Goal: Information Seeking & Learning: Learn about a topic

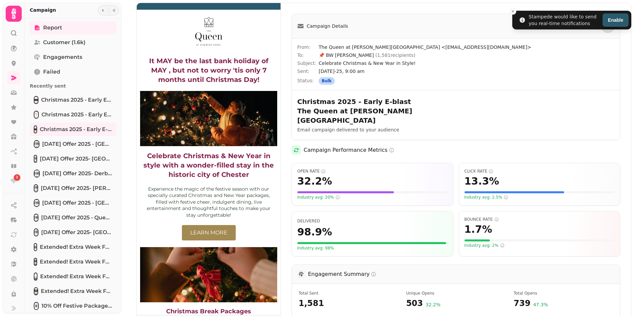
click at [267, 77] on img at bounding box center [209, 158] width 144 height 311
click at [513, 11] on icon "Close toast" at bounding box center [513, 11] width 4 height 4
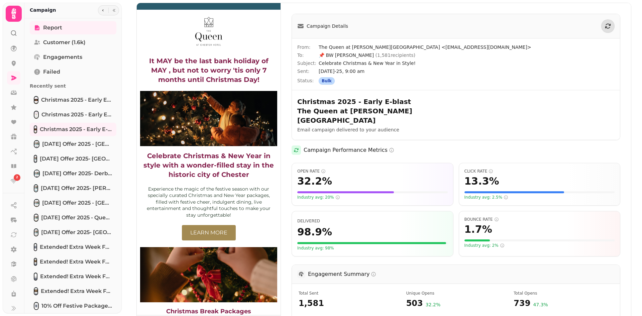
click at [201, 74] on img at bounding box center [209, 158] width 144 height 311
click at [201, 73] on img at bounding box center [209, 158] width 144 height 311
click at [201, 72] on img at bounding box center [209, 158] width 144 height 311
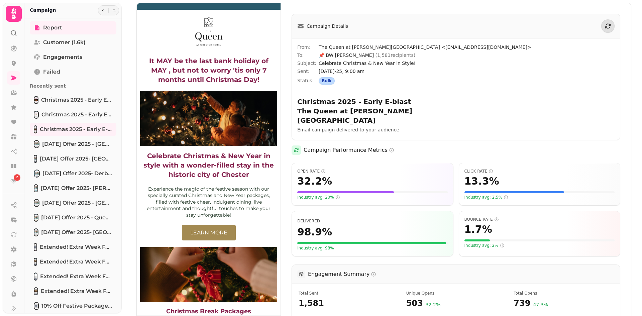
click at [167, 68] on img at bounding box center [209, 158] width 144 height 311
click at [167, 67] on img at bounding box center [209, 158] width 144 height 311
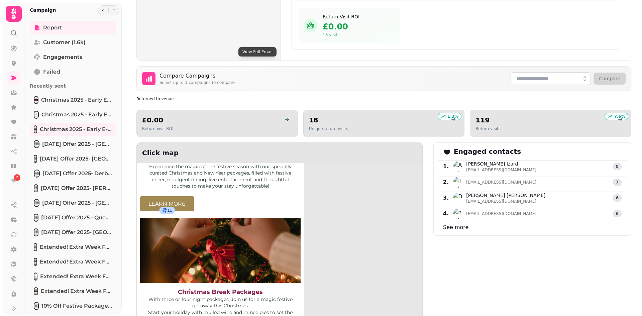
scroll to position [100, 0]
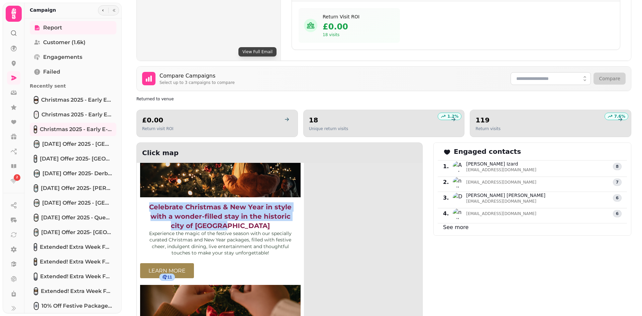
drag, startPoint x: 240, startPoint y: 218, endPoint x: 147, endPoint y: 199, distance: 94.4
click at [147, 202] on p "Celebrate Christmas & New Year in style with a wonder-filled stay in the histor…" at bounding box center [220, 216] width 154 height 28
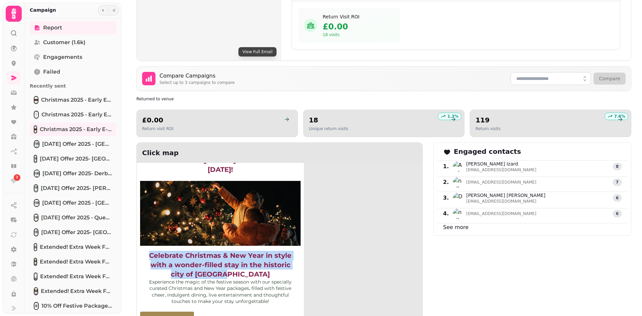
scroll to position [0, 0]
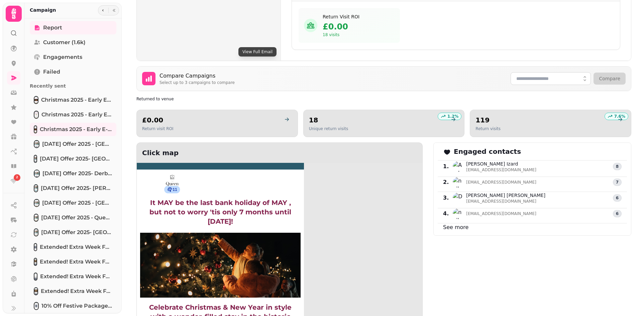
drag, startPoint x: 249, startPoint y: 214, endPoint x: 254, endPoint y: 215, distance: 5.1
click at [249, 214] on p "It MAY be the last bank holiday of MAY , but not to worry 'tis only 7 months un…" at bounding box center [220, 212] width 154 height 28
drag, startPoint x: 257, startPoint y: 215, endPoint x: 120, endPoint y: 195, distance: 138.0
click at [120, 195] on body "2 View Full Email Campaign Details From: The Queen at [PERSON_NAME][GEOGRAPHIC_…" at bounding box center [321, 158] width 642 height 316
click at [257, 204] on span "It MAY be the last bank holiday of MAY , but not to worry 'tis only 7 months un…" at bounding box center [220, 212] width 142 height 27
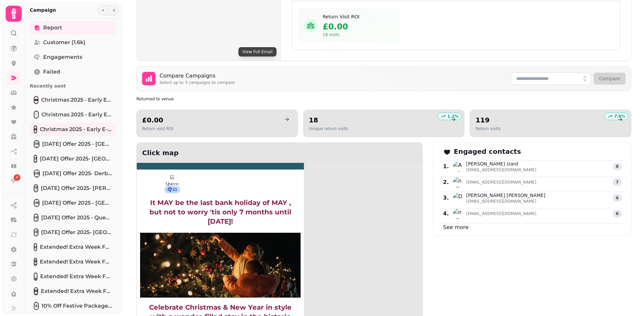
drag, startPoint x: 251, startPoint y: 213, endPoint x: 145, endPoint y: 192, distance: 107.9
click at [145, 198] on p "It MAY be the last bank holiday of MAY , but not to worry 'tis only 7 months un…" at bounding box center [220, 212] width 154 height 28
copy span "It MAY be the last bank holiday of MAY , but not to worry 'tis only 7 months un…"
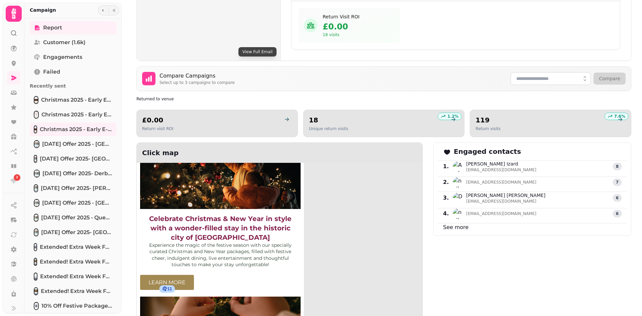
scroll to position [100, 0]
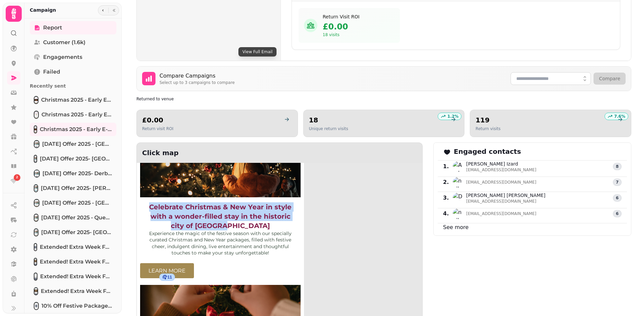
drag, startPoint x: 259, startPoint y: 216, endPoint x: 146, endPoint y: 195, distance: 114.8
click at [146, 202] on p "Celebrate Christmas & New Year in style with a wonder-filled stay in the histor…" at bounding box center [220, 216] width 154 height 28
copy span "Celebrate Christmas & New Year in style with a wonder-filled stay in the histor…"
click at [227, 234] on span "Experience the magic of the festive season with our specially curated Christmas…" at bounding box center [220, 243] width 142 height 26
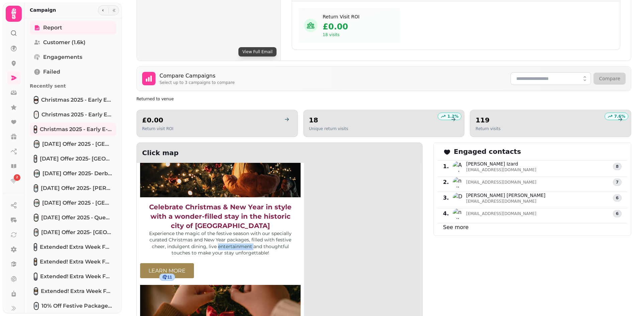
click at [227, 234] on span "Experience the magic of the festive season with our specially curated Christmas…" at bounding box center [220, 243] width 142 height 26
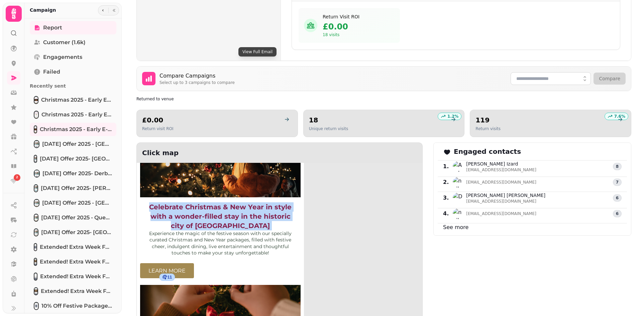
click at [227, 234] on span "Experience the magic of the festive season with our specially curated Christmas…" at bounding box center [220, 243] width 142 height 26
copy tbody "Celebrate Christmas & New Year in style with a wonder-filled stay in the histor…"
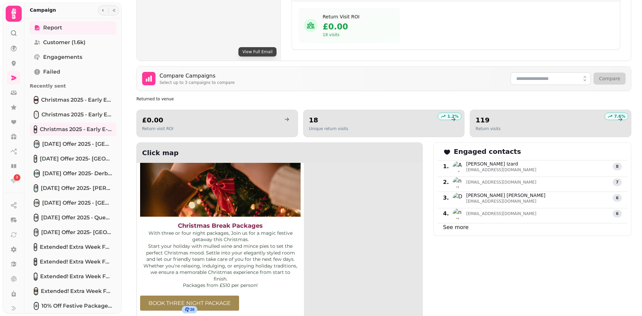
scroll to position [234, 0]
click at [264, 281] on p "Packages from £510 per person!" at bounding box center [220, 284] width 154 height 7
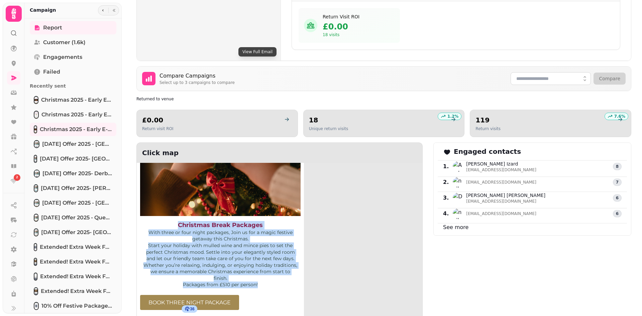
drag, startPoint x: 266, startPoint y: 275, endPoint x: 176, endPoint y: 217, distance: 107.1
click at [176, 221] on div "Christmas Break Packages With three or four night packages, Join us for a magic…" at bounding box center [220, 255] width 154 height 68
copy div "Christmas Break Packages With three or four night packages, Join us for a magic…"
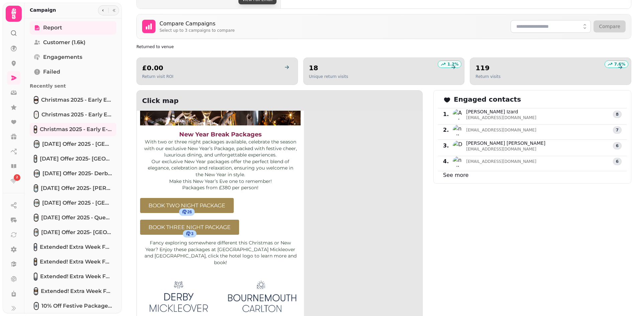
scroll to position [468, 0]
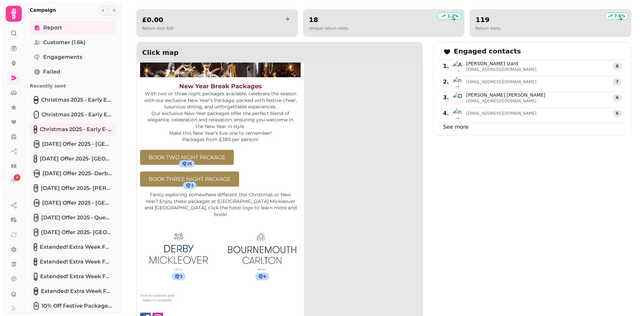
click at [284, 146] on table "26 BOOK TWO NIGHT PACKAGE" at bounding box center [220, 157] width 167 height 22
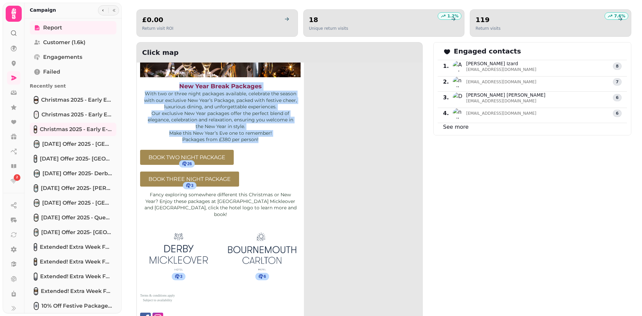
drag, startPoint x: 270, startPoint y: 130, endPoint x: 170, endPoint y: 79, distance: 112.1
click at [170, 82] on div "New Year Break Packages With two or three night packages available, celebrate t…" at bounding box center [220, 112] width 154 height 61
copy div "New Year Break Packages With two or three night packages available, celebrate t…"
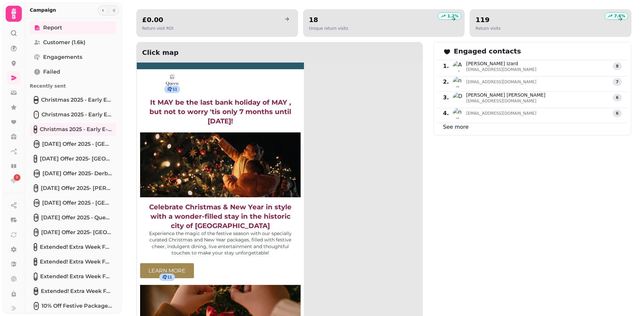
drag, startPoint x: 207, startPoint y: 119, endPoint x: 210, endPoint y: 118, distance: 3.5
click at [207, 120] on div "It MAY be the last bank holiday of MAY , but not to worry 'tis only 7 months un…" at bounding box center [220, 148] width 167 height 104
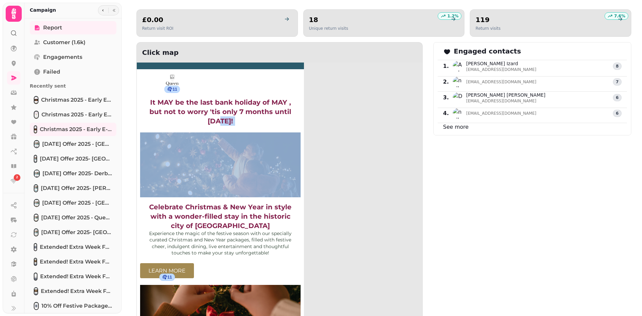
click at [192, 160] on img at bounding box center [220, 164] width 160 height 64
click at [192, 158] on img at bounding box center [220, 164] width 160 height 64
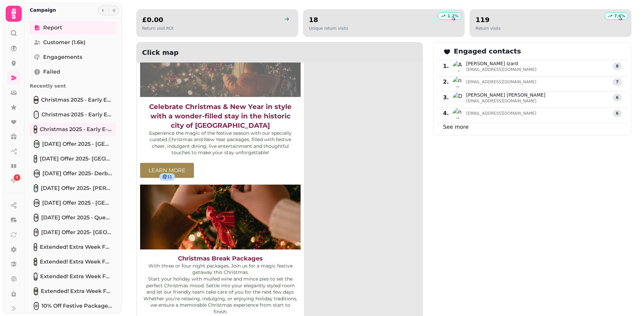
scroll to position [0, 0]
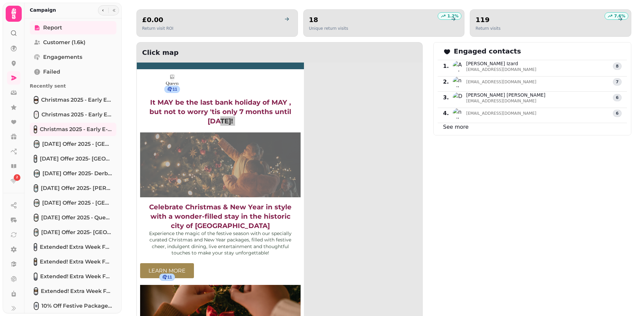
click at [257, 112] on p "It MAY be the last bank holiday of MAY , but not to worry 'tis only 7 months un…" at bounding box center [220, 112] width 154 height 28
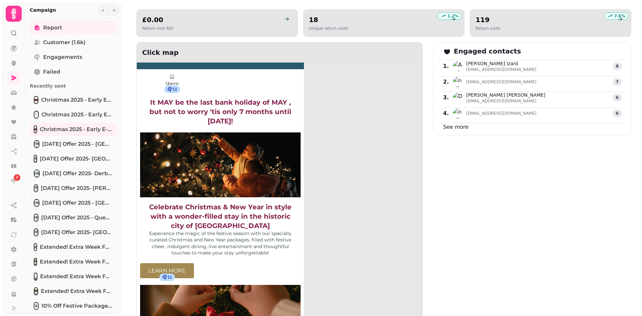
drag, startPoint x: 257, startPoint y: 112, endPoint x: 146, endPoint y: 97, distance: 111.3
click at [146, 98] on p "It MAY be the last bank holiday of MAY , but not to worry 'tis only 7 months un…" at bounding box center [220, 112] width 154 height 28
copy span "It MAY be the last bank holiday of MAY , but not to worry 'tis only 7 months un…"
drag, startPoint x: 224, startPoint y: 188, endPoint x: 218, endPoint y: 201, distance: 14.5
click at [224, 188] on td at bounding box center [220, 164] width 167 height 71
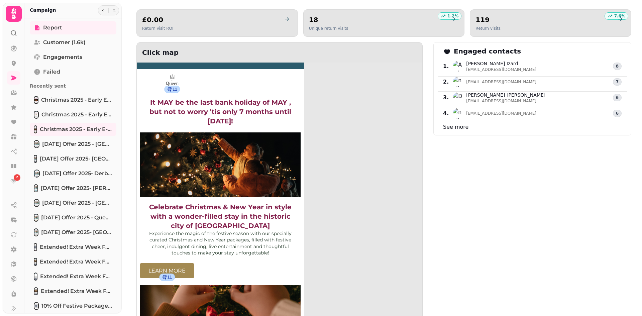
click at [218, 204] on span "Celebrate Christmas & New Year in style with a wonder-filled stay in the histor…" at bounding box center [220, 216] width 142 height 27
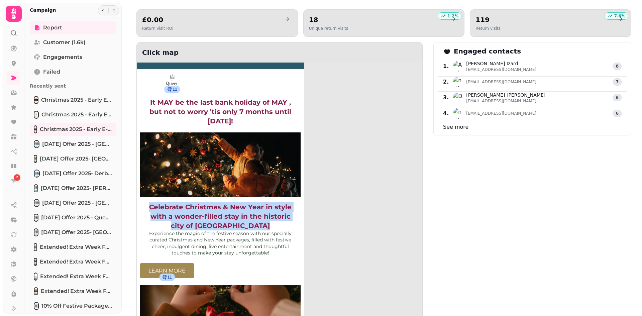
click at [218, 204] on span "Celebrate Christmas & New Year in style with a wonder-filled stay in the histor…" at bounding box center [220, 216] width 142 height 27
copy div "Celebrate Christmas & New Year in style with a wonder-filled stay in the histor…"
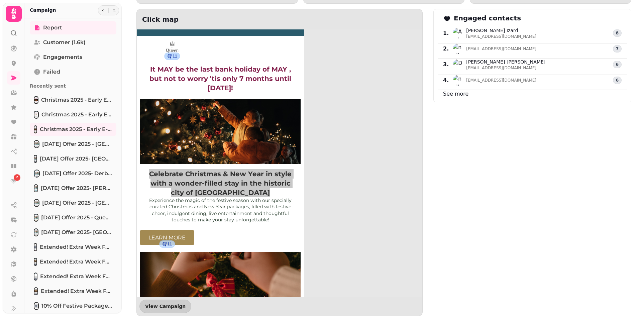
scroll to position [535, 0]
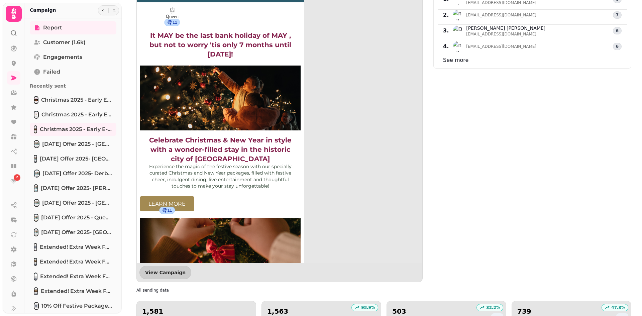
click at [211, 174] on span "Experience the magic of the festive season with our specially curated Christmas…" at bounding box center [220, 176] width 142 height 26
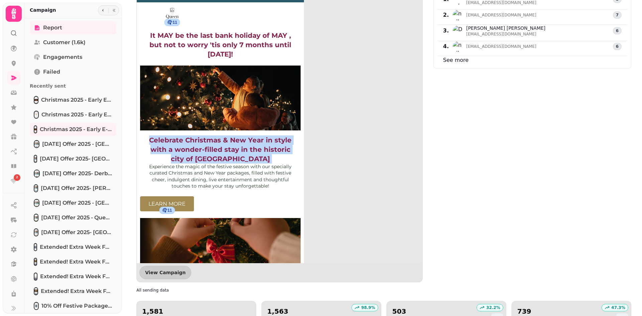
click at [211, 174] on span "Experience the magic of the festive season with our specially curated Christmas…" at bounding box center [220, 176] width 142 height 26
copy tbody "Celebrate Christmas & New Year in style with a wonder-filled stay in the histor…"
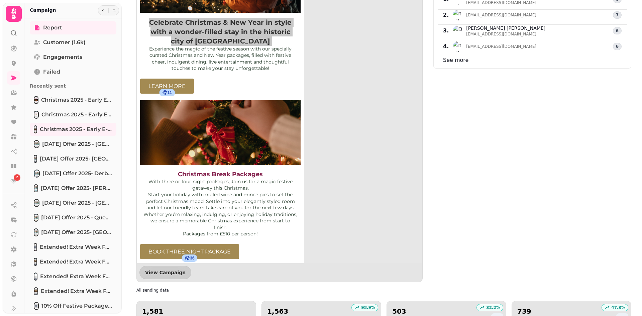
scroll to position [134, 0]
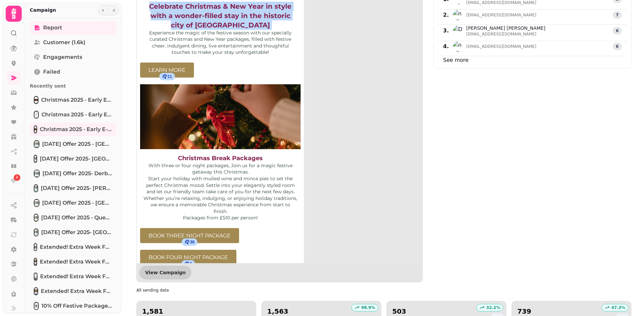
drag, startPoint x: 239, startPoint y: 163, endPoint x: 241, endPoint y: 154, distance: 9.6
click at [239, 162] on span "With three or four night packages, Join us for a magic festive getaway this Chr…" at bounding box center [220, 168] width 144 height 13
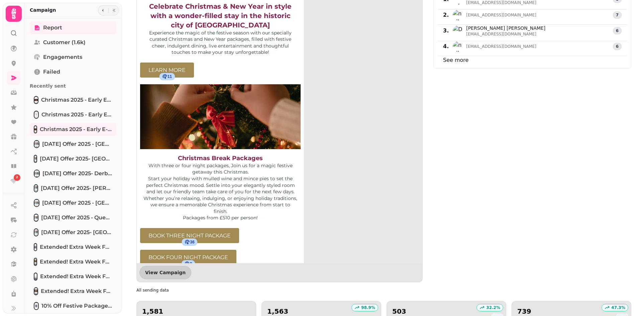
click at [241, 162] on span "With three or four night packages, Join us for a magic festive getaway this Chr…" at bounding box center [220, 168] width 144 height 13
click at [211, 162] on span "With three or four night packages, Join us for a magic festive getaway this Chr…" at bounding box center [220, 168] width 144 height 13
copy div "With three or four night packages, Join us for a magic festive getaway this Chr…"
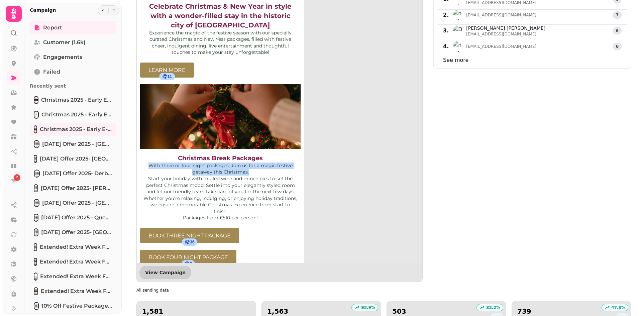
click at [220, 195] on span "Whether you’re relaxing, indulging, or enjoying holiday traditions, we ensure a…" at bounding box center [220, 204] width 154 height 19
click at [223, 195] on span "Whether you’re relaxing, indulging, or enjoying holiday traditions, we ensure a…" at bounding box center [220, 204] width 154 height 19
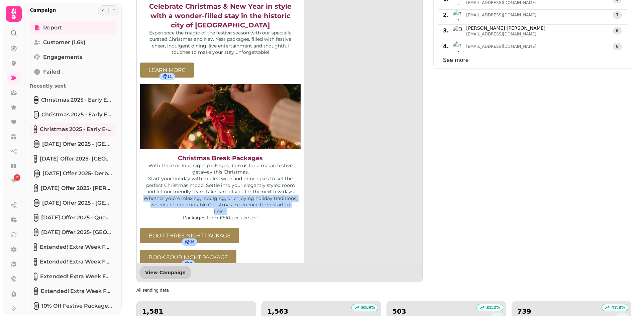
click at [223, 195] on span "Whether you’re relaxing, indulging, or enjoying holiday traditions, we ensure a…" at bounding box center [220, 204] width 154 height 19
click at [224, 180] on span "Start your holiday with mulled wine and mince pies to set the perfect Christmas…" at bounding box center [220, 184] width 149 height 19
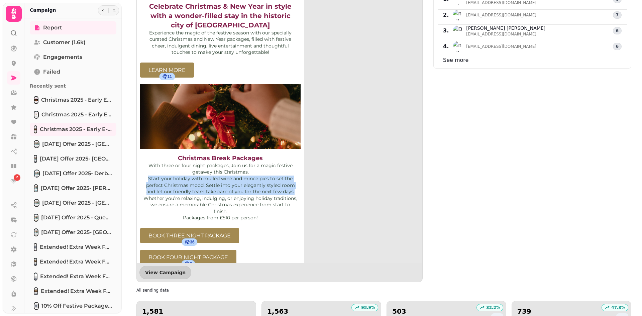
click at [224, 180] on span "Start your holiday with mulled wine and mince pies to set the perfect Christmas…" at bounding box center [220, 184] width 149 height 19
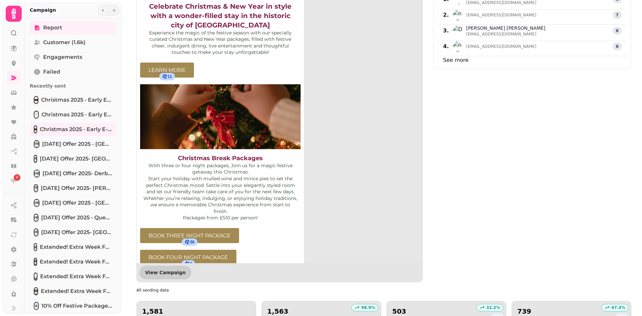
click at [242, 200] on p "Whether you’re relaxing, indulging, or enjoying holiday traditions, we ensure a…" at bounding box center [220, 205] width 154 height 20
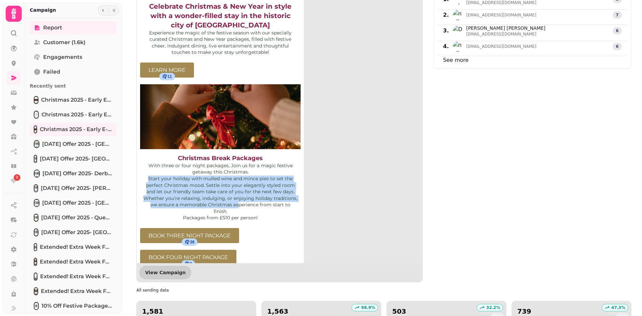
drag, startPoint x: 239, startPoint y: 198, endPoint x: 146, endPoint y: 167, distance: 98.0
click at [146, 167] on div "Christmas Break Packages With three or four night packages, Join us for a magic…" at bounding box center [220, 188] width 154 height 68
copy div "Start your holiday with mulled wine and mince pies to set the perfect Christmas…"
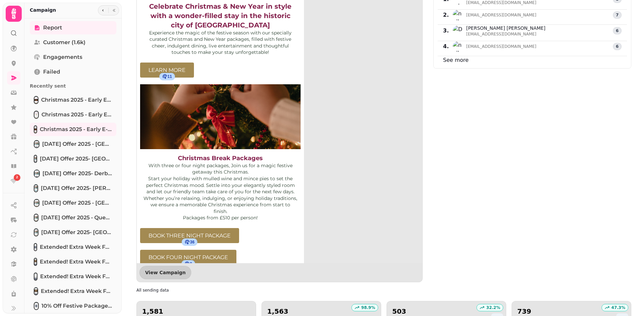
click at [222, 201] on span "Whether you’re relaxing, indulging, or enjoying holiday traditions, we ensure a…" at bounding box center [220, 204] width 154 height 19
click at [222, 205] on p "Whether you’re relaxing, indulging, or enjoying holiday traditions, we ensure a…" at bounding box center [220, 205] width 154 height 20
click at [262, 198] on span "Whether you’re relaxing, indulging, or enjoying holiday traditions, we ensure a…" at bounding box center [220, 204] width 154 height 19
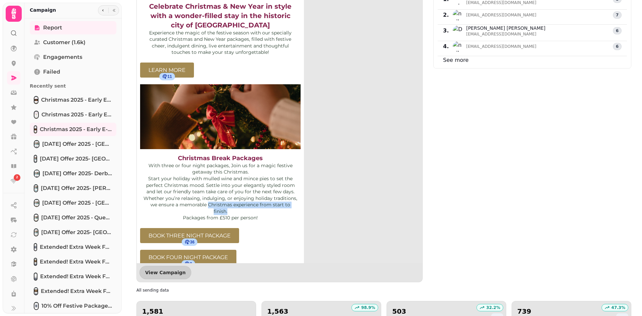
drag, startPoint x: 248, startPoint y: 198, endPoint x: 209, endPoint y: 196, distance: 39.2
click at [209, 196] on p "Whether you’re relaxing, indulging, or enjoying holiday traditions, we ensure a…" at bounding box center [220, 205] width 154 height 20
click at [239, 205] on p "Whether you’re relaxing, indulging, or enjoying holiday traditions, we ensure a…" at bounding box center [220, 205] width 154 height 20
click at [239, 215] on span "Packages from £510 per person!" at bounding box center [220, 218] width 75 height 6
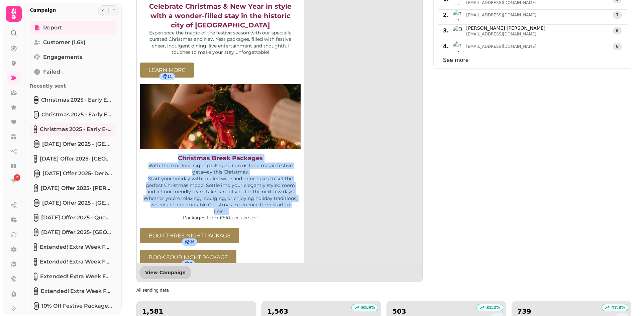
click at [239, 215] on span "Packages from £510 per person!" at bounding box center [220, 218] width 75 height 6
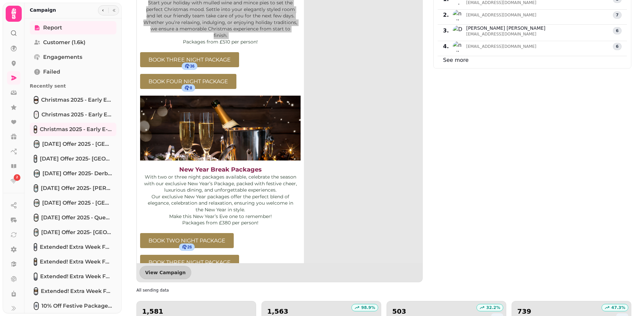
scroll to position [334, 0]
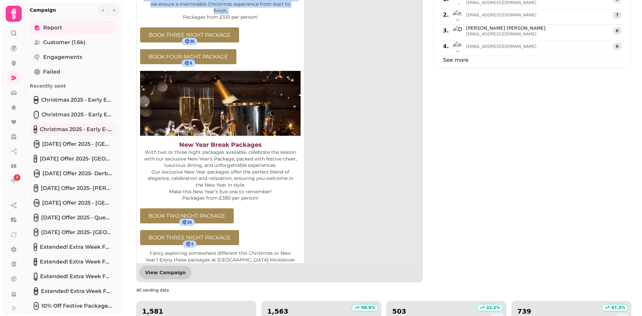
drag, startPoint x: 267, startPoint y: 185, endPoint x: 265, endPoint y: 191, distance: 6.5
click at [267, 188] on p "Make this New Year’s Eve one to remember!" at bounding box center [220, 191] width 154 height 7
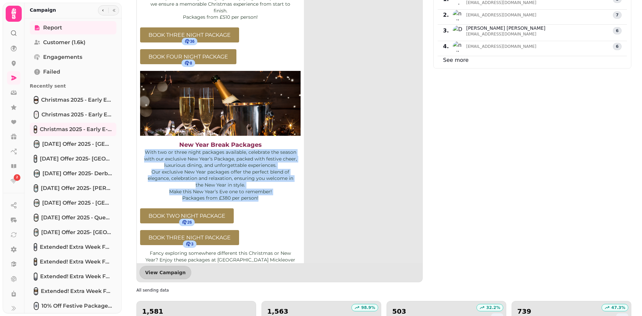
drag, startPoint x: 264, startPoint y: 191, endPoint x: 138, endPoint y: 142, distance: 135.8
click at [138, 142] on td "New Year Break Packages With two or three night packages available, celebrate t…" at bounding box center [220, 172] width 167 height 66
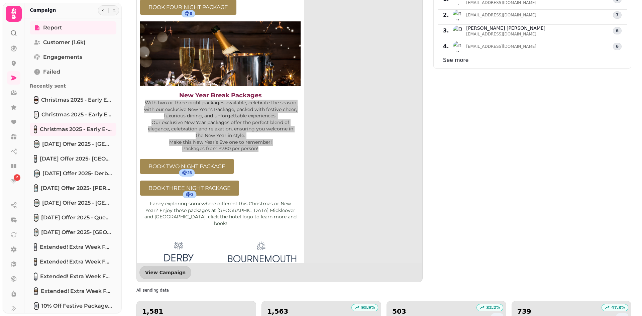
scroll to position [401, 0]
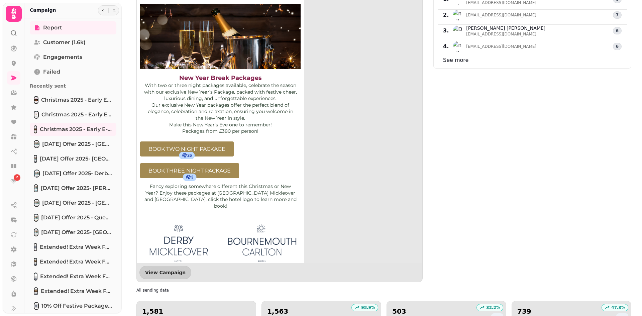
click at [234, 183] on span "Fancy exploring somewhere different this Christmas or New Year? Enjoy these pac…" at bounding box center [220, 196] width 152 height 26
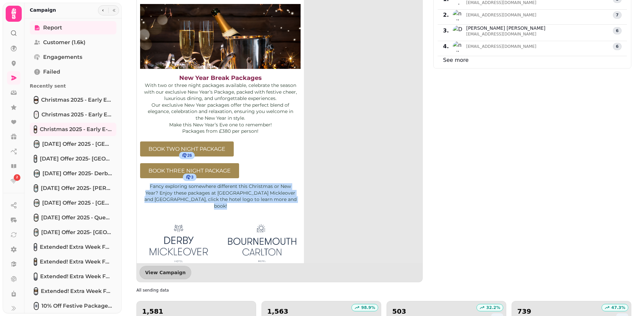
click at [234, 183] on span "Fancy exploring somewhere different this Christmas or New Year? Enjoy these pac…" at bounding box center [220, 196] width 152 height 26
drag, startPoint x: 194, startPoint y: 225, endPoint x: 378, endPoint y: 187, distance: 187.1
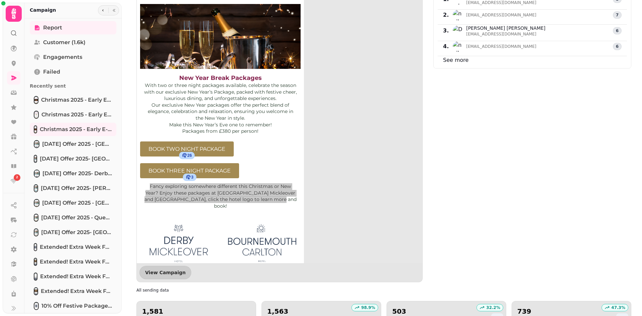
scroll to position [460, 0]
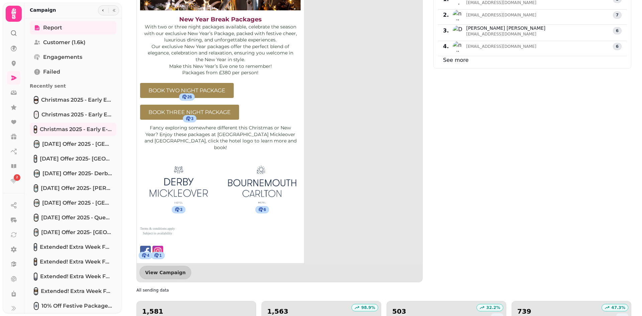
drag, startPoint x: 182, startPoint y: 175, endPoint x: 183, endPoint y: 193, distance: 18.1
click at [175, 167] on img at bounding box center [178, 184] width 77 height 53
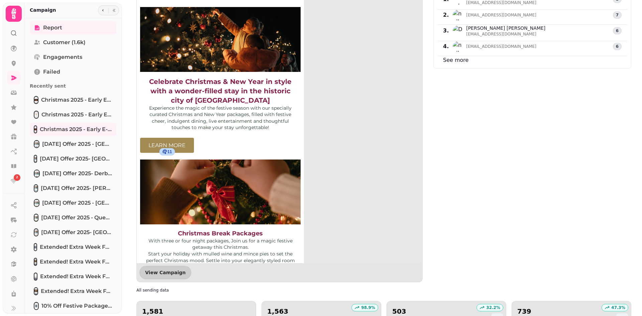
scroll to position [0, 0]
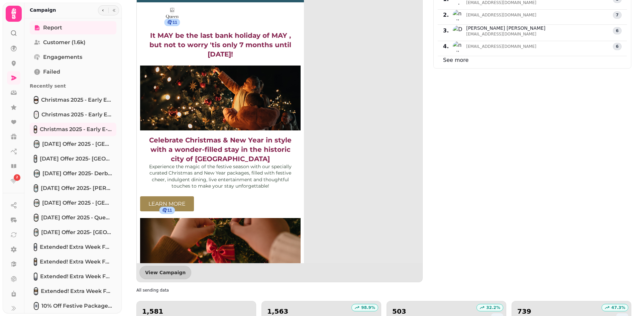
click at [172, 196] on span "LEARN MORE" at bounding box center [167, 203] width 54 height 15
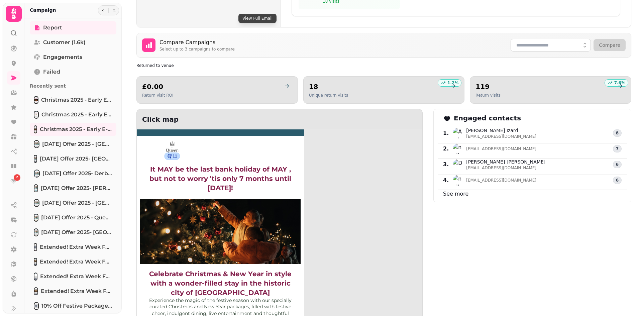
drag, startPoint x: 216, startPoint y: 228, endPoint x: 192, endPoint y: 219, distance: 26.3
click at [192, 219] on img at bounding box center [220, 231] width 160 height 64
click at [211, 232] on img at bounding box center [220, 231] width 160 height 64
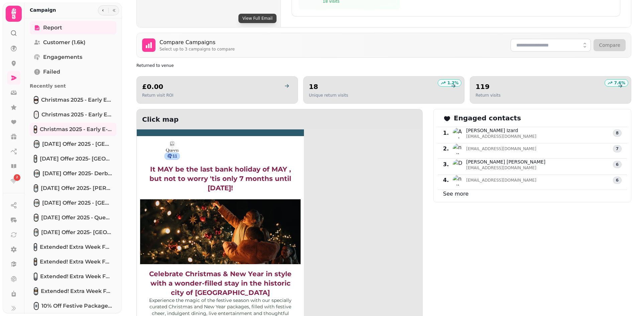
click at [172, 139] on img at bounding box center [172, 148] width 26 height 18
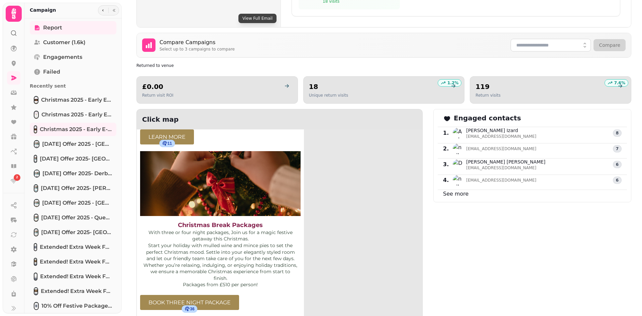
scroll to position [234, 0]
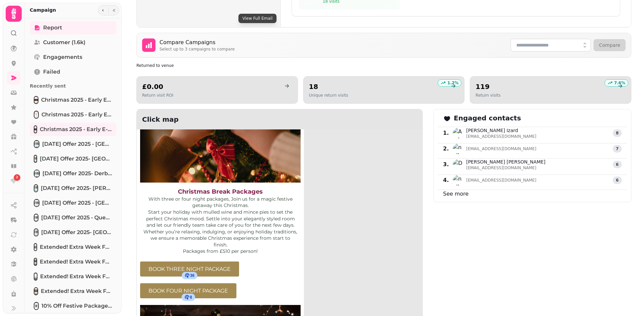
click at [226, 164] on img at bounding box center [220, 150] width 160 height 64
click at [225, 154] on img at bounding box center [220, 150] width 160 height 64
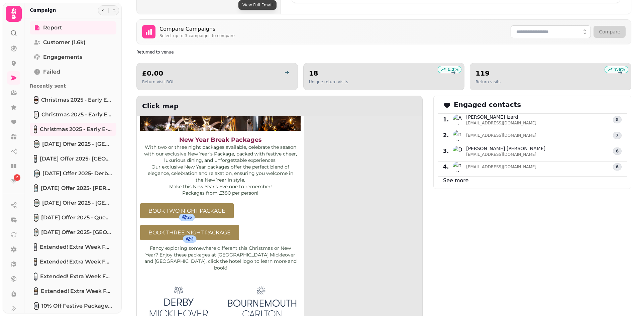
scroll to position [401, 0]
